Goal: Task Accomplishment & Management: Use online tool/utility

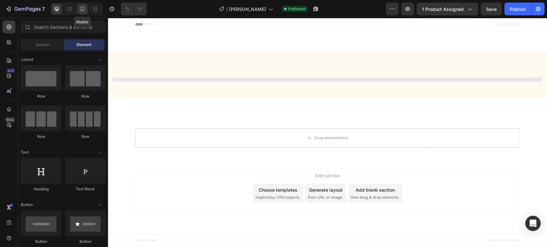
click at [85, 9] on icon at bounding box center [82, 9] width 6 height 6
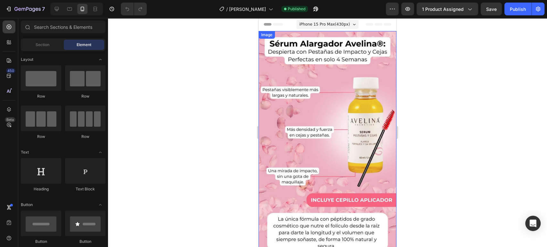
click at [294, 104] on img at bounding box center [328, 145] width 138 height 228
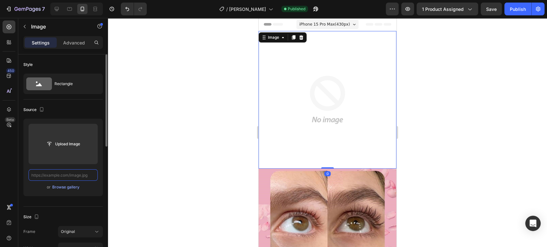
paste input "[URL][DOMAIN_NAME][PERSON_NAME]"
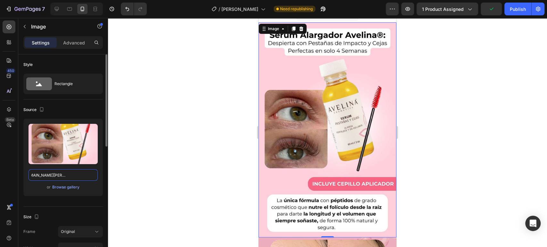
scroll to position [8, 0]
type input "[URL][DOMAIN_NAME][PERSON_NAME]"
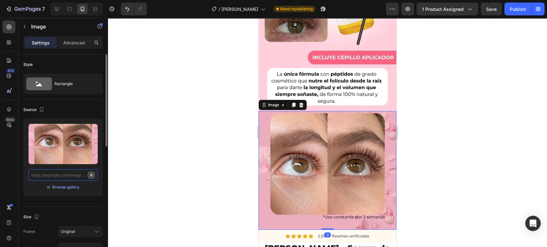
scroll to position [0, 0]
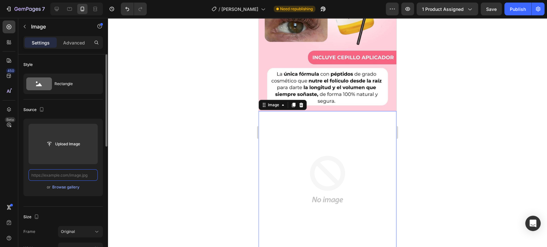
paste input "[URL][DOMAIN_NAME]"
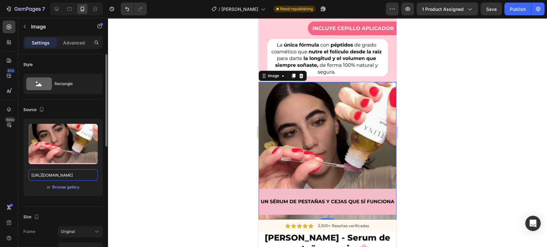
scroll to position [157, 0]
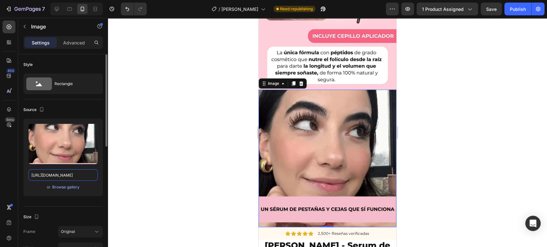
type input "[URL][DOMAIN_NAME]"
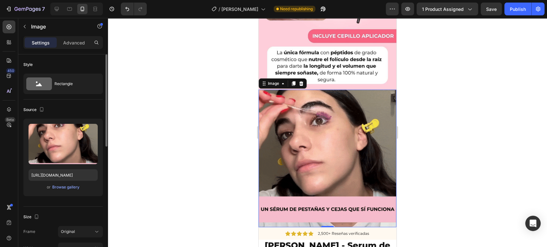
scroll to position [0, 0]
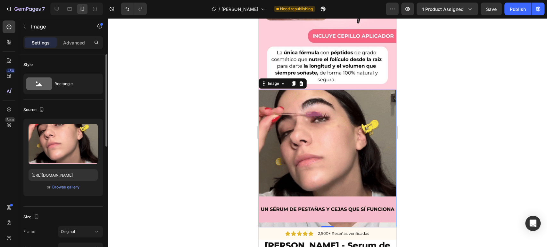
click at [213, 154] on div at bounding box center [327, 133] width 439 height 230
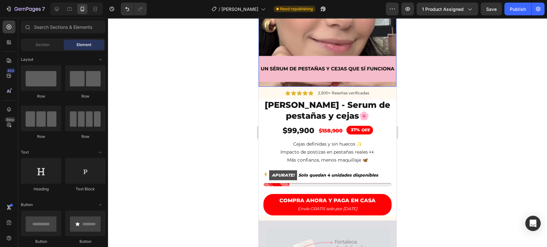
scroll to position [299, 0]
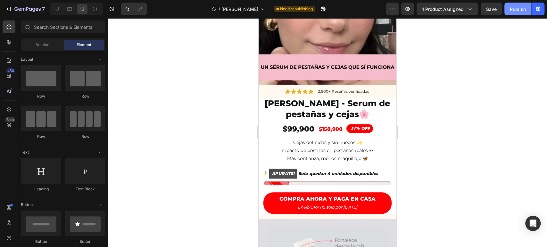
click at [516, 7] on div "Publish" at bounding box center [518, 9] width 16 height 7
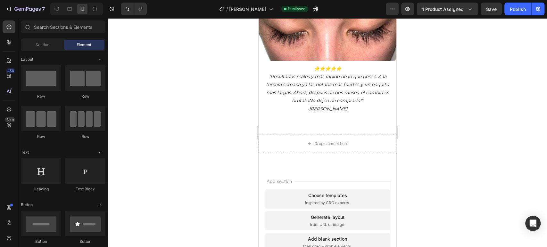
scroll to position [1426, 0]
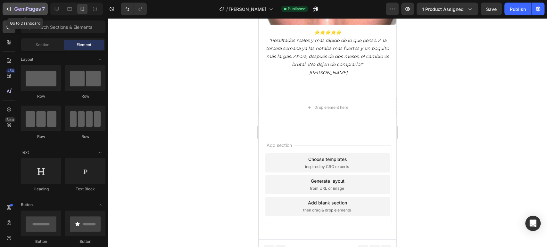
click at [23, 10] on icon "button" at bounding box center [27, 9] width 26 height 5
